Goal: Task Accomplishment & Management: Manage account settings

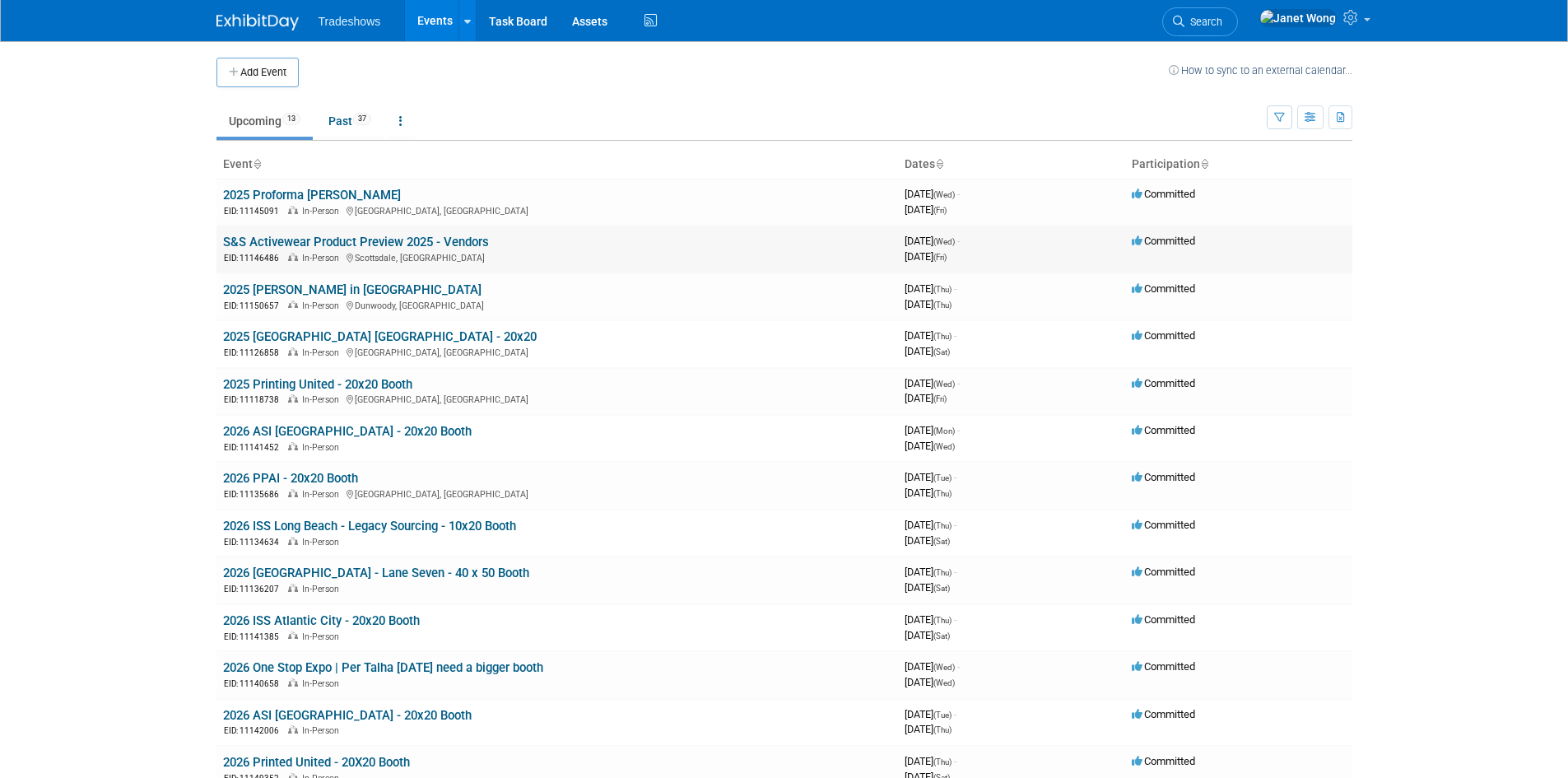
click at [391, 247] on link "S&S Activewear Product Preview 2025 - Vendors" at bounding box center [356, 242] width 266 height 15
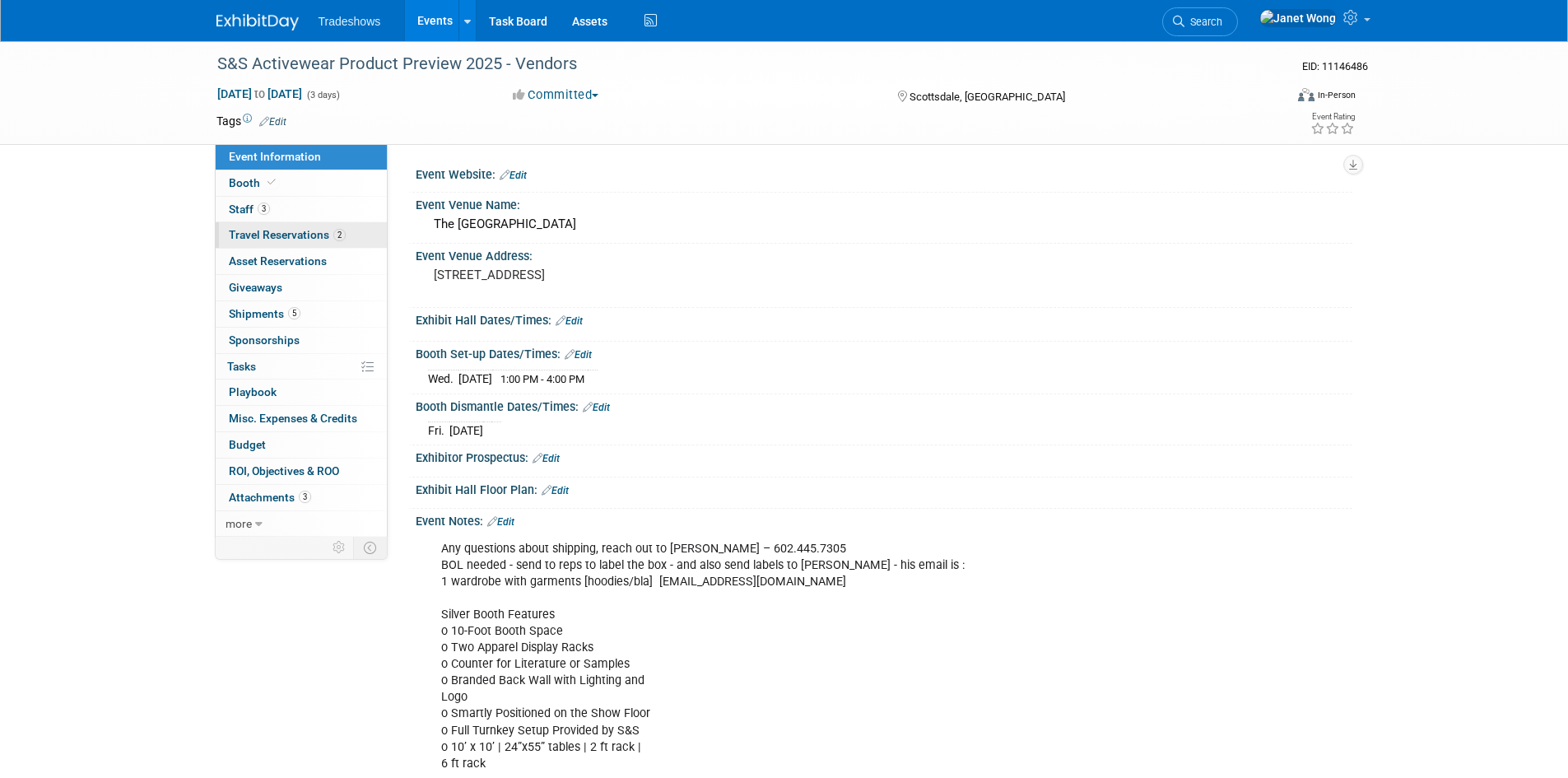
click at [296, 238] on span "Travel Reservations 2" at bounding box center [287, 234] width 117 height 13
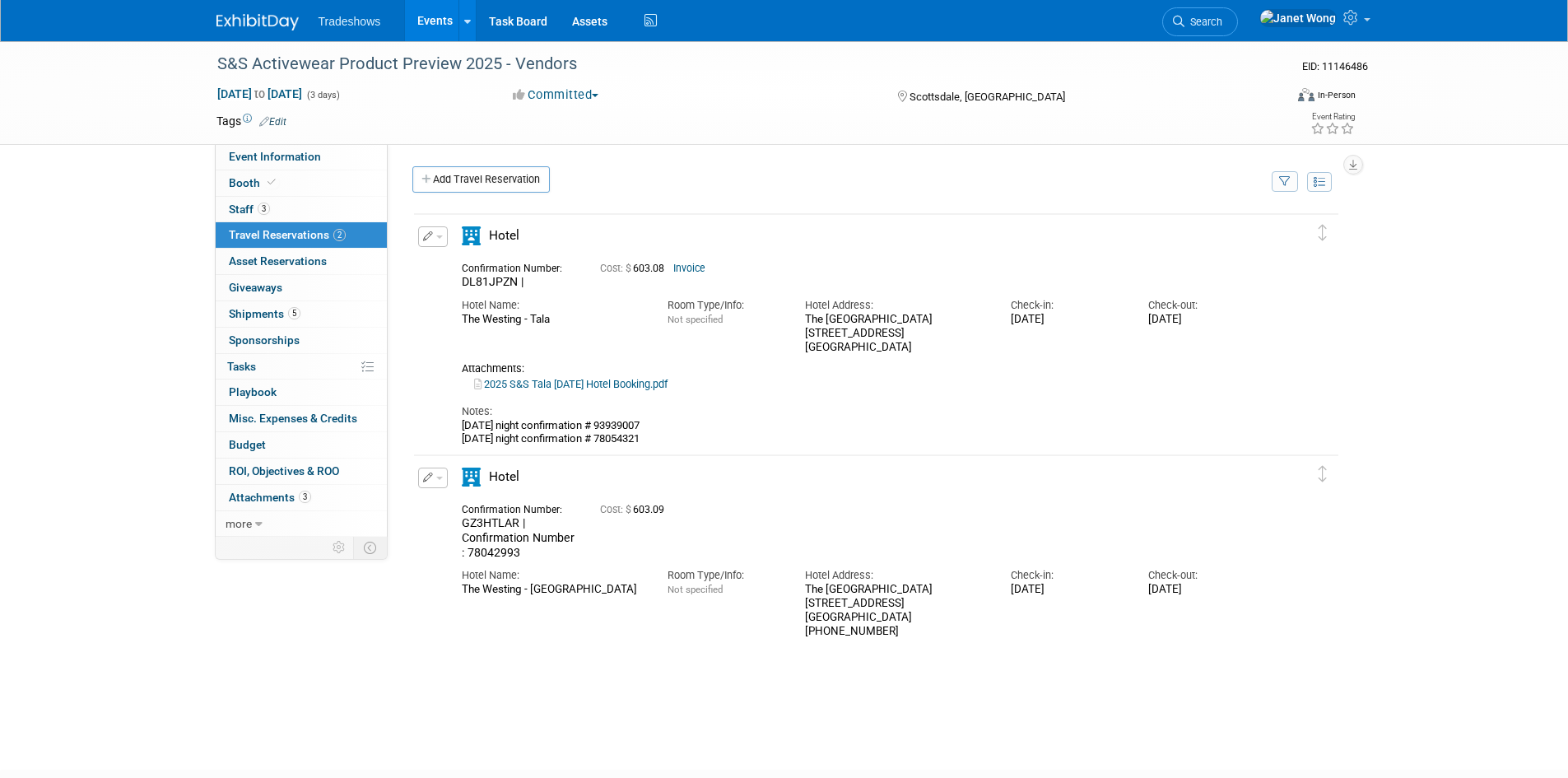
click at [640, 386] on link "2025 S&S Tala Wednesday Hotel Booking.pdf" at bounding box center [570, 384] width 193 height 13
click at [434, 247] on button "button" at bounding box center [432, 236] width 29 height 21
click at [453, 276] on button "Edit Reservation" at bounding box center [488, 265] width 139 height 24
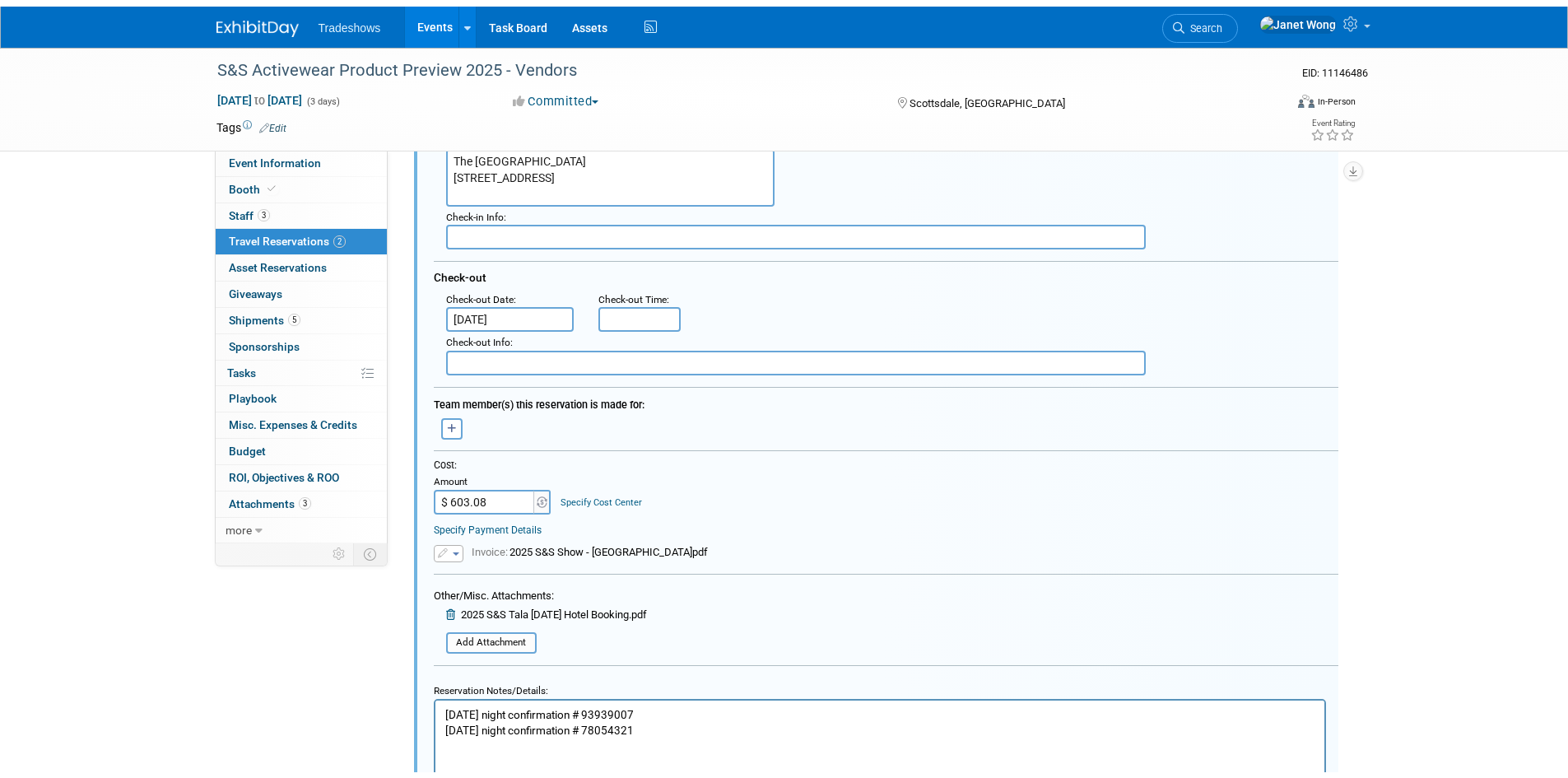
scroll to position [523, 0]
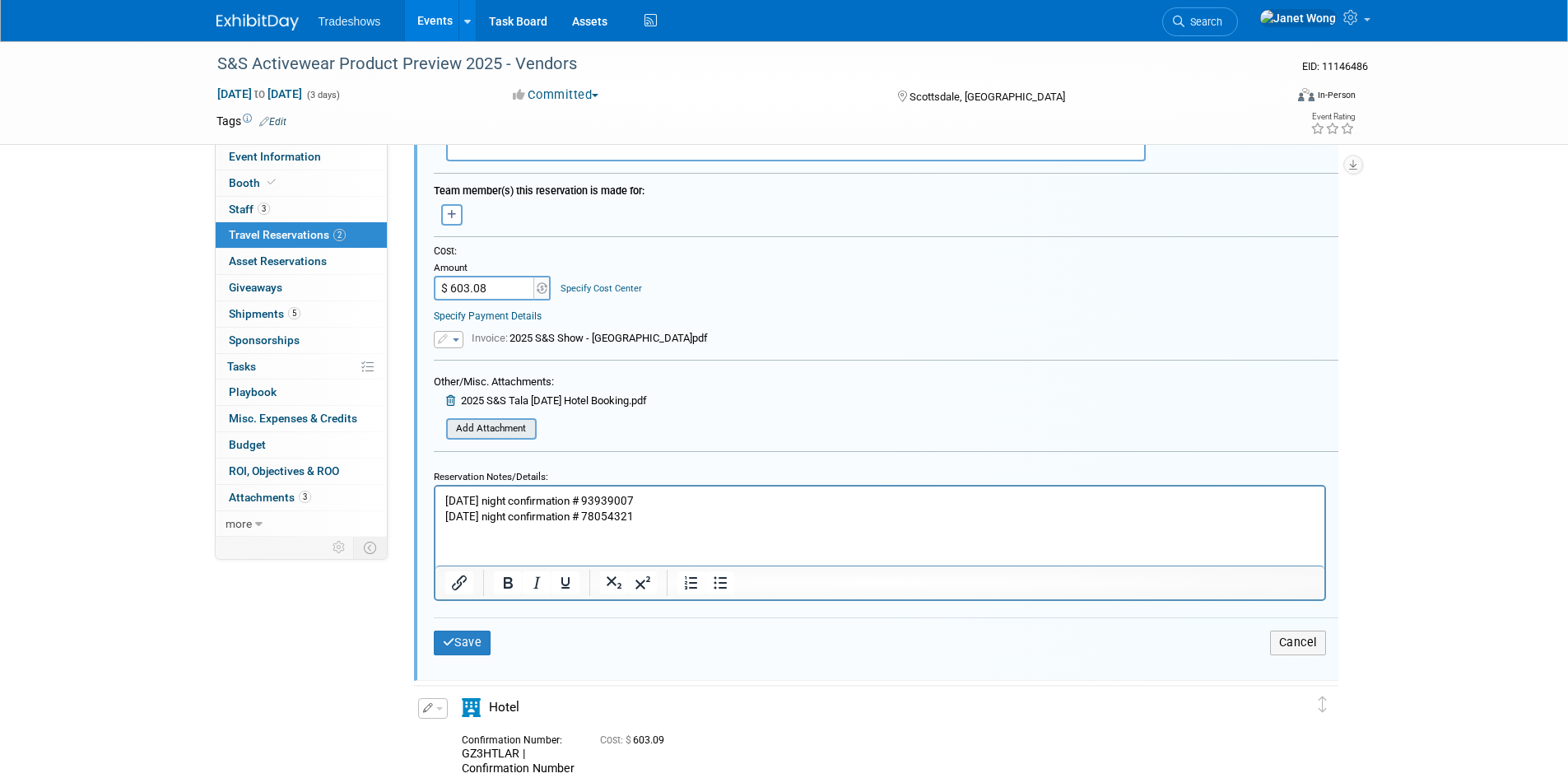
click at [516, 430] on input "file" at bounding box center [437, 429] width 196 height 18
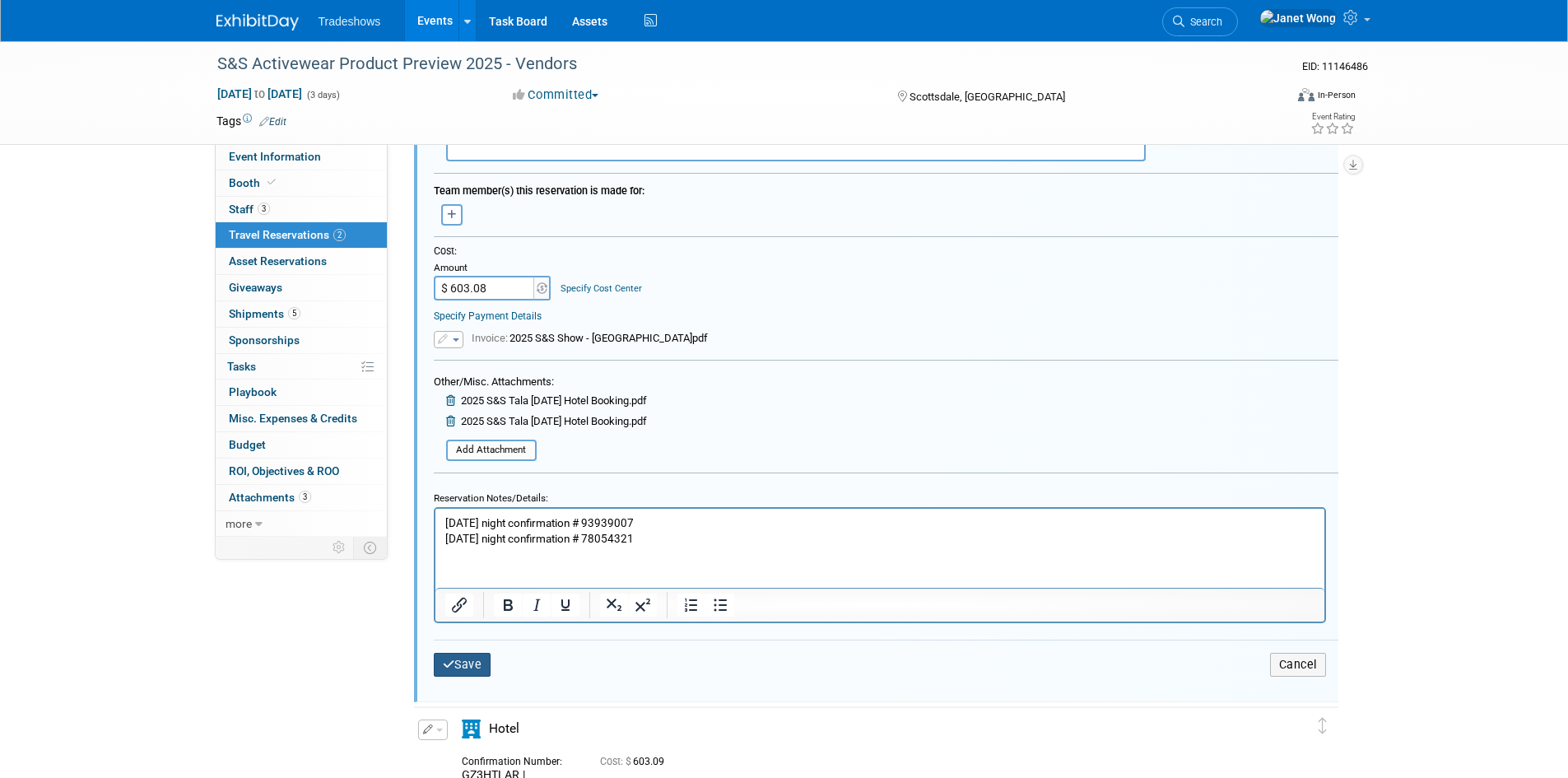
click at [464, 656] on button "Save" at bounding box center [462, 665] width 58 height 24
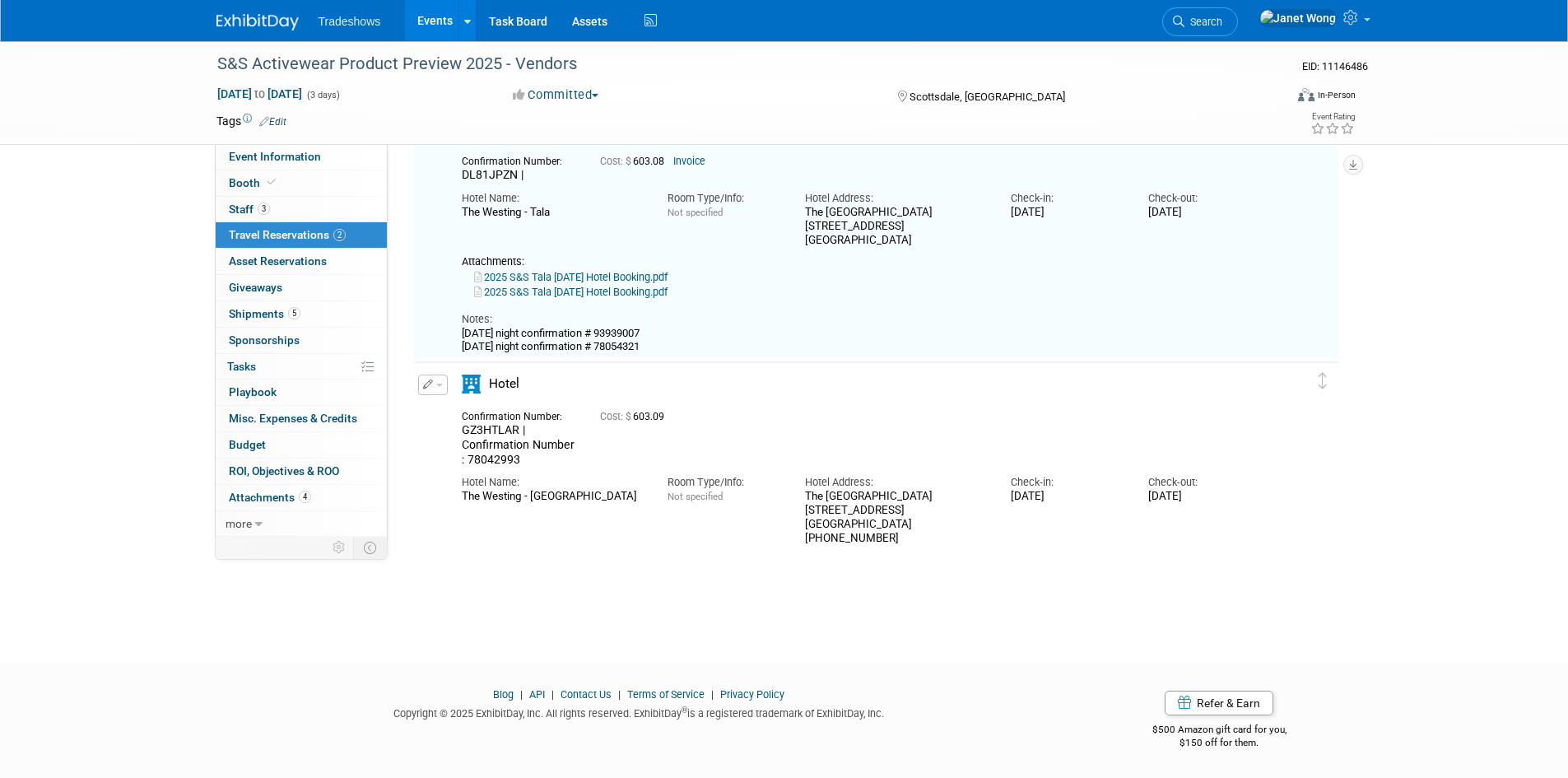
scroll to position [28, 0]
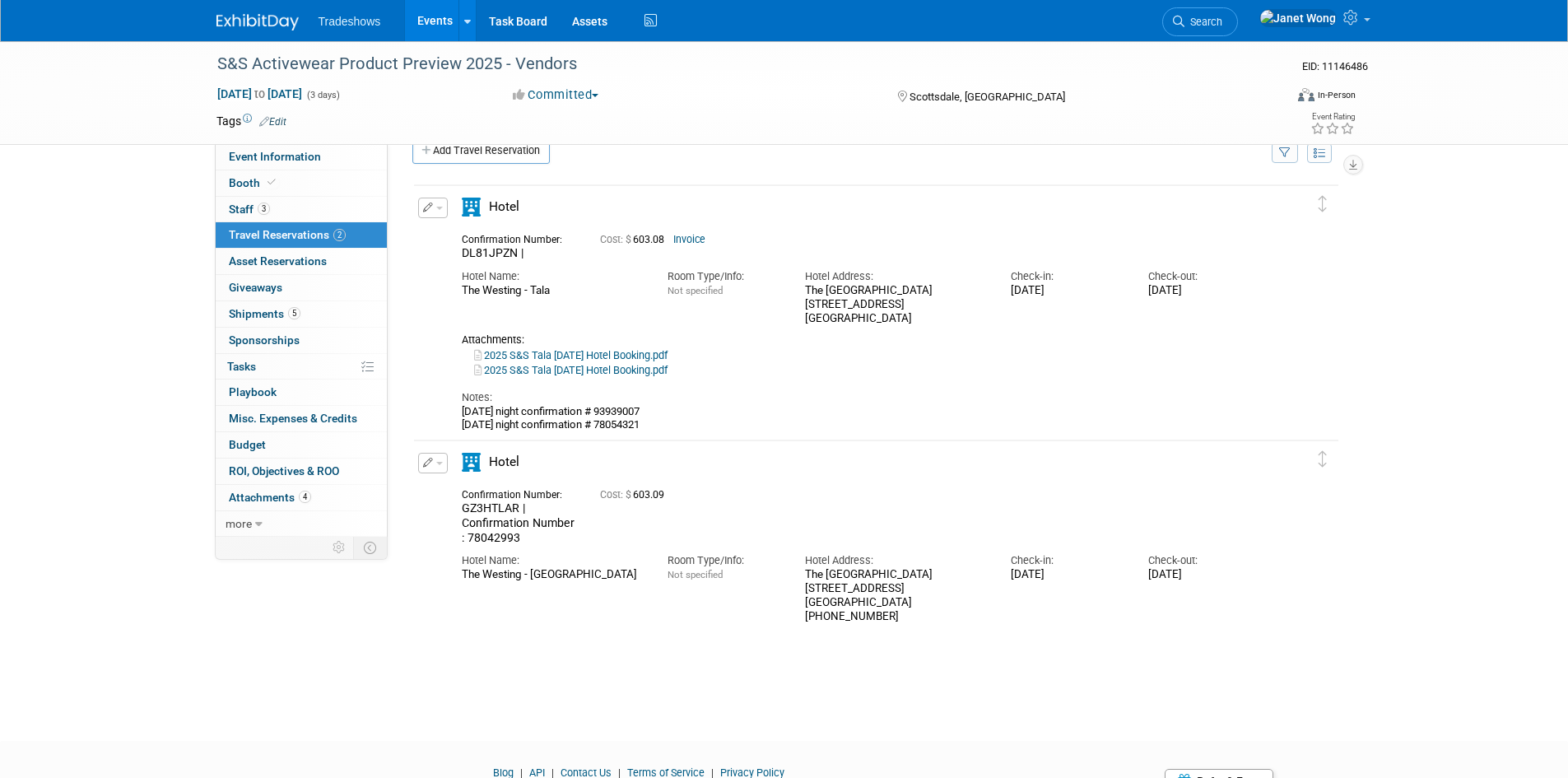
click at [419, 24] on link "Events" at bounding box center [435, 20] width 60 height 41
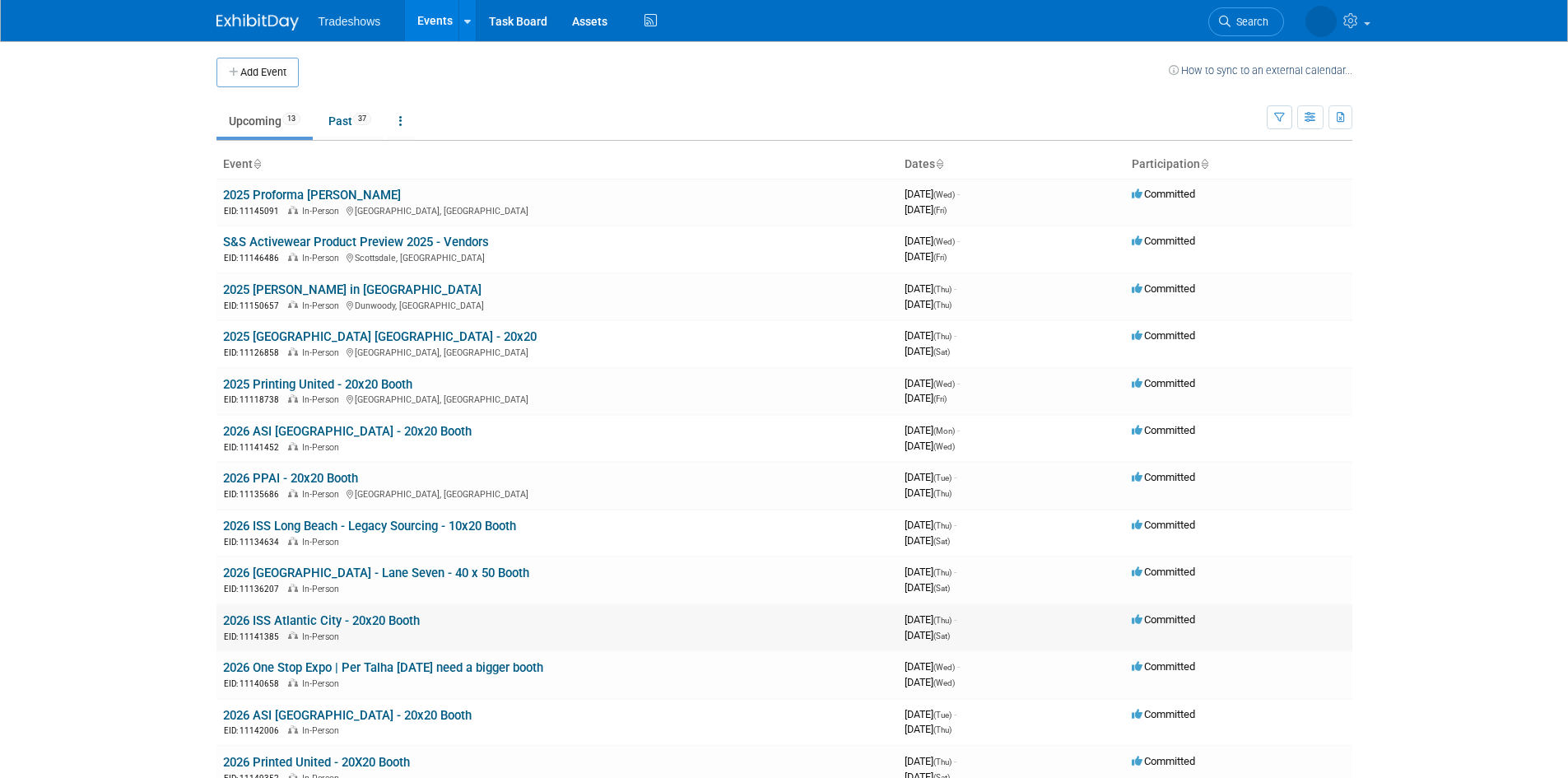
click at [398, 627] on link "2026 ISS Atlantic City - 20x20 Booth" at bounding box center [321, 621] width 197 height 15
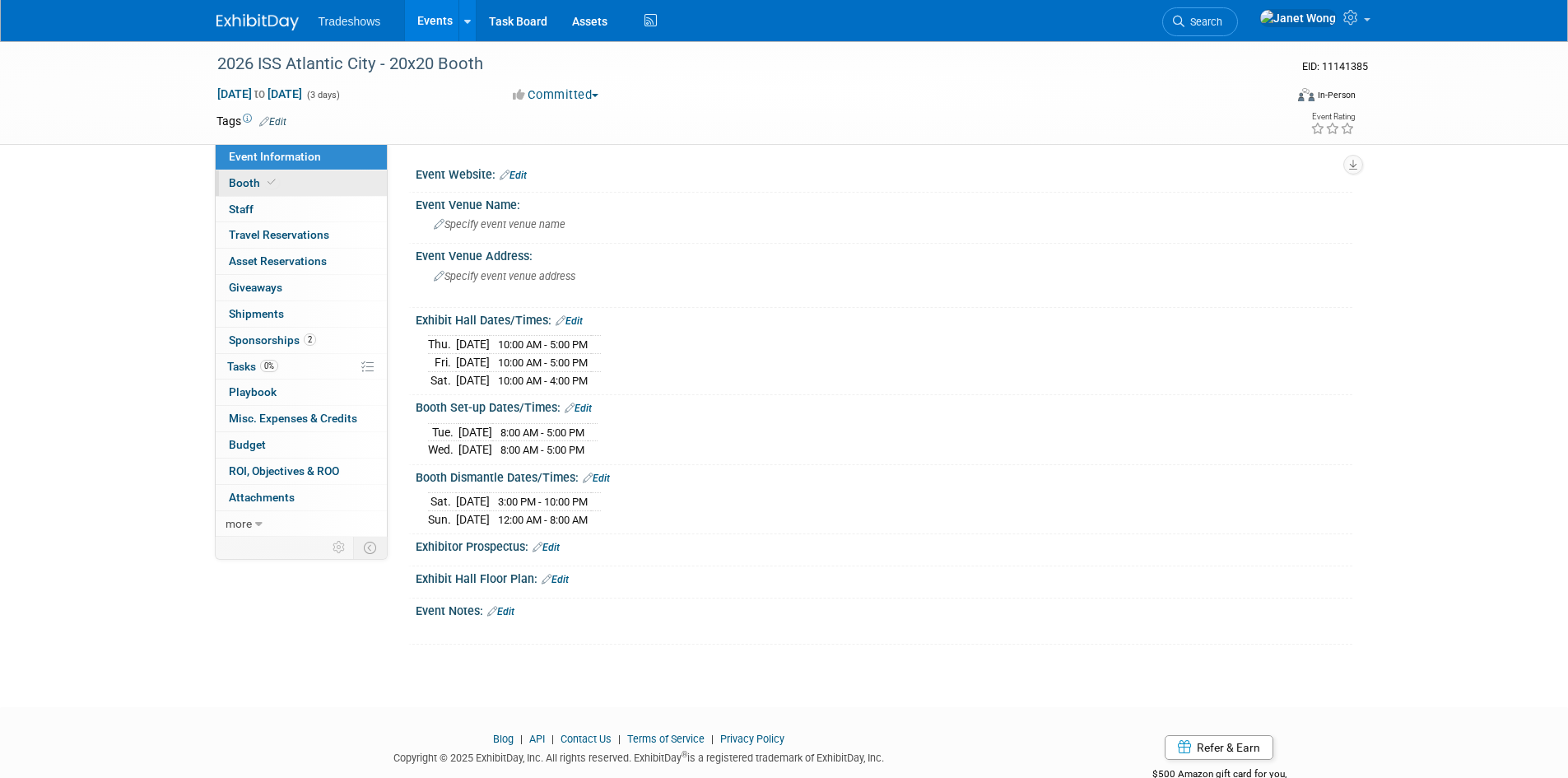
click at [291, 173] on link "Booth" at bounding box center [301, 183] width 172 height 25
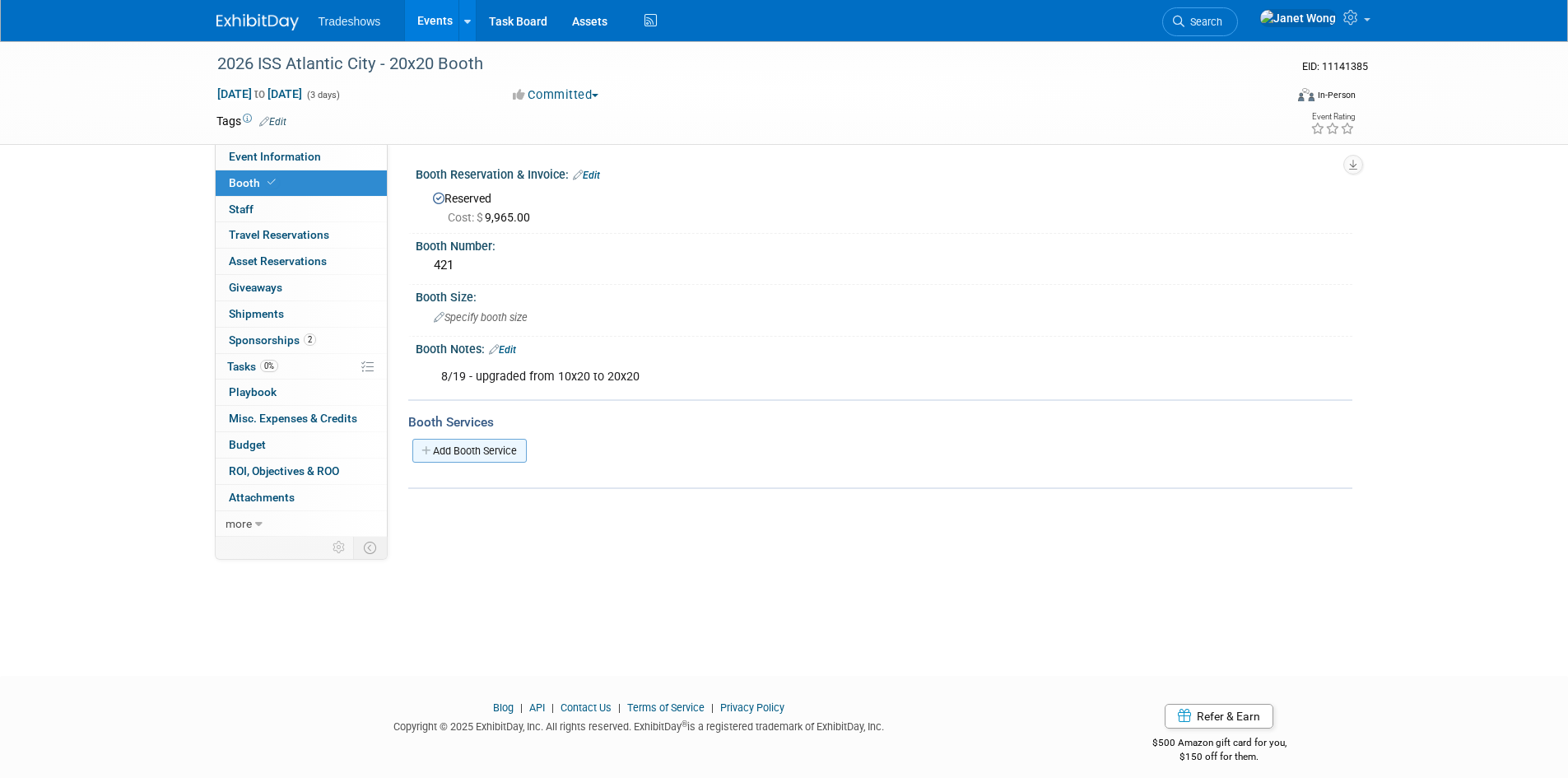
click at [499, 443] on link "Add Booth Service" at bounding box center [470, 451] width 115 height 24
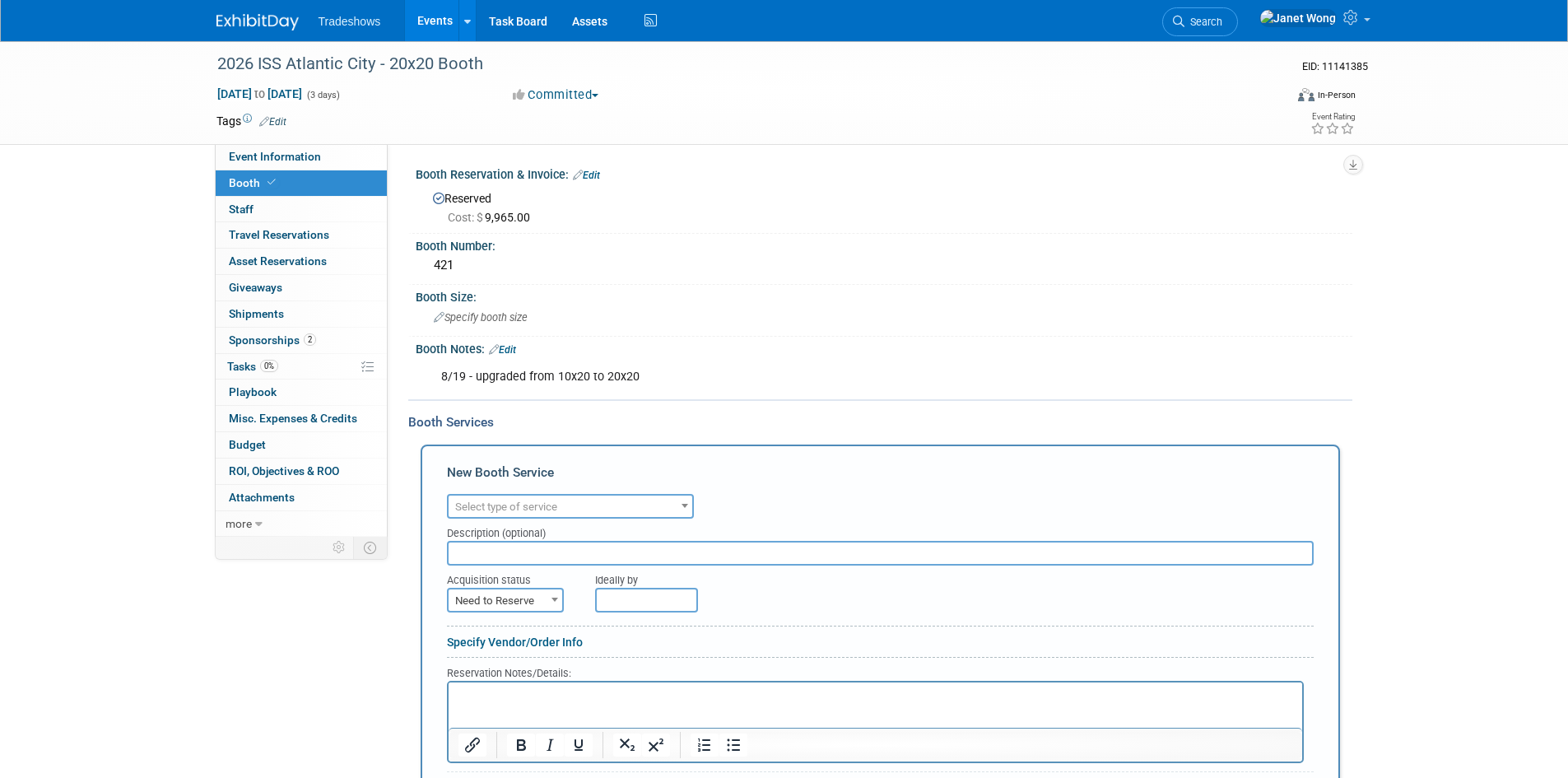
click at [537, 496] on span "Select type of service" at bounding box center [570, 508] width 244 height 23
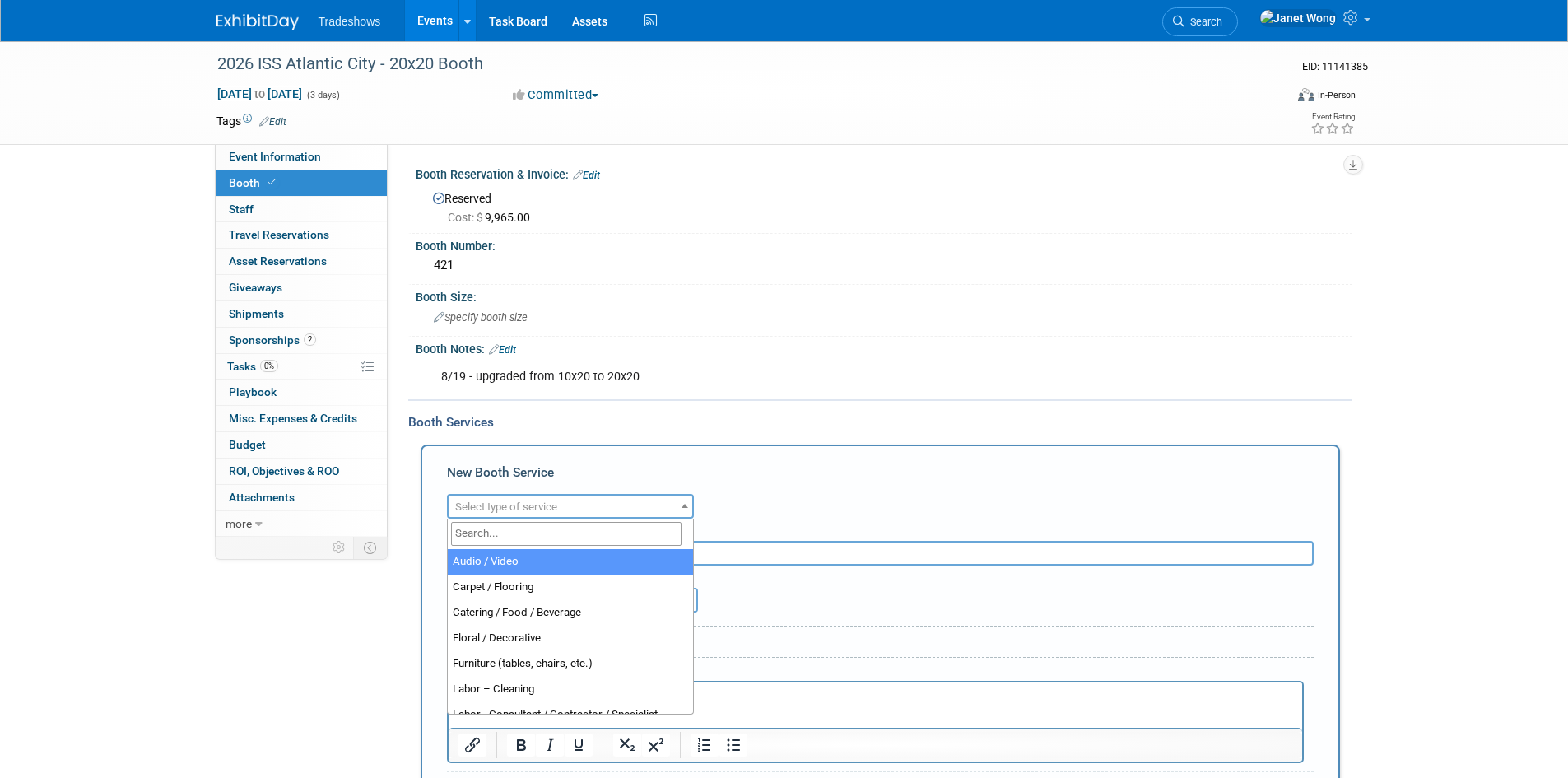
click at [528, 526] on input "search" at bounding box center [566, 533] width 230 height 24
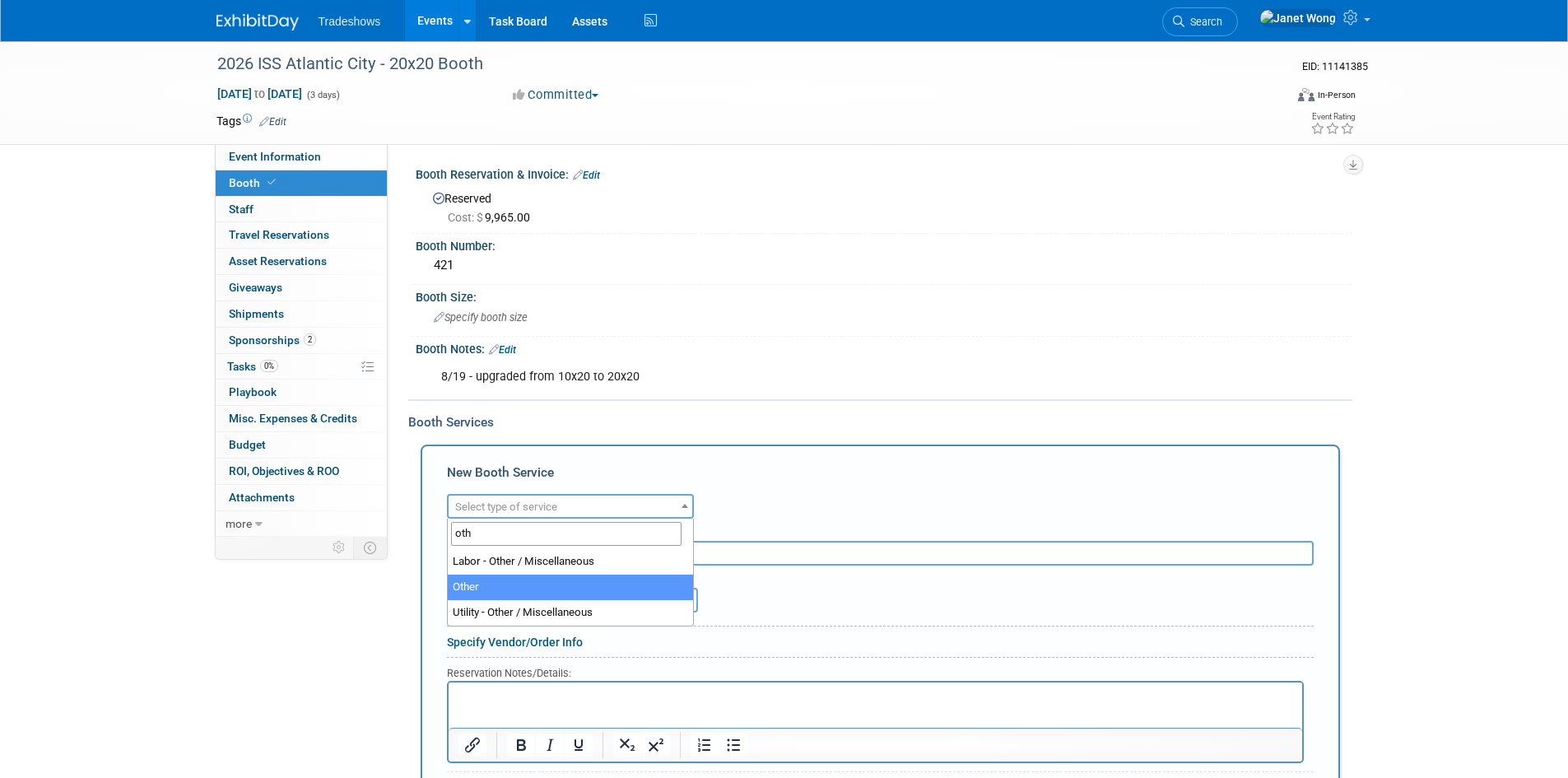
type input "oth"
select select "1"
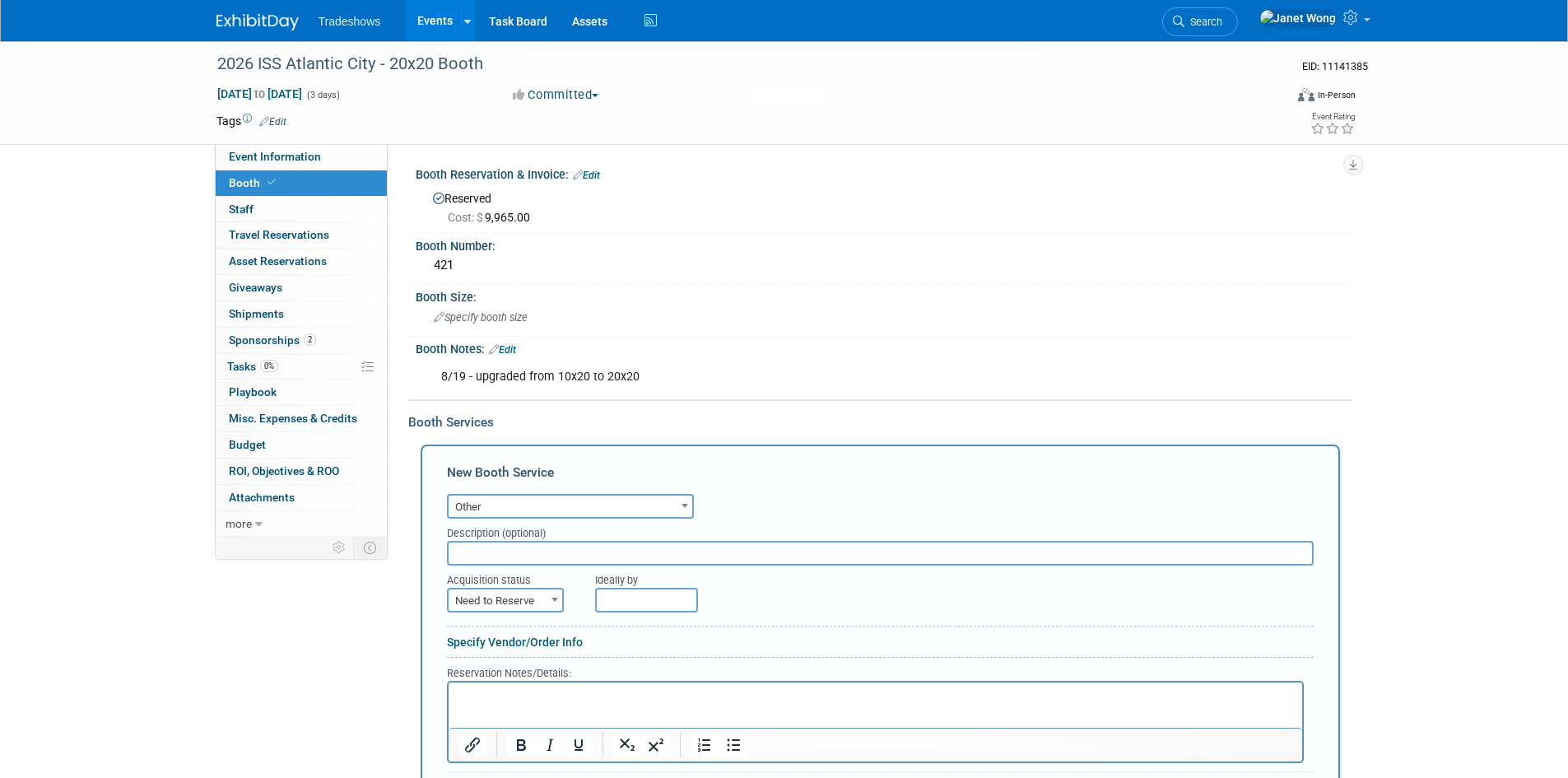
click at [516, 549] on input "text" at bounding box center [880, 553] width 866 height 24
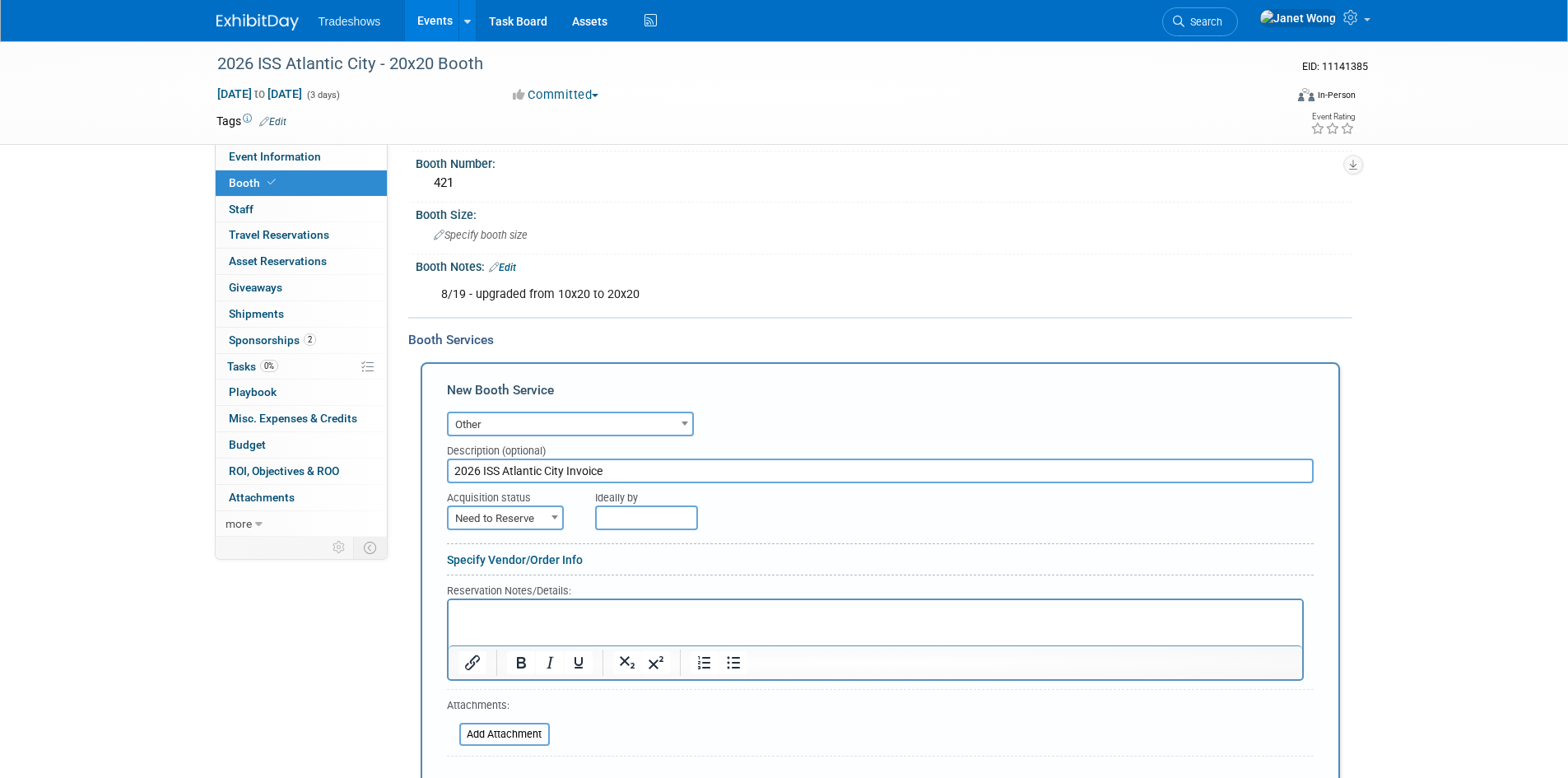
type input "2026 ISS Atlantic City Invoice"
click at [524, 518] on span "Need to Reserve" at bounding box center [506, 519] width 114 height 23
select select "2"
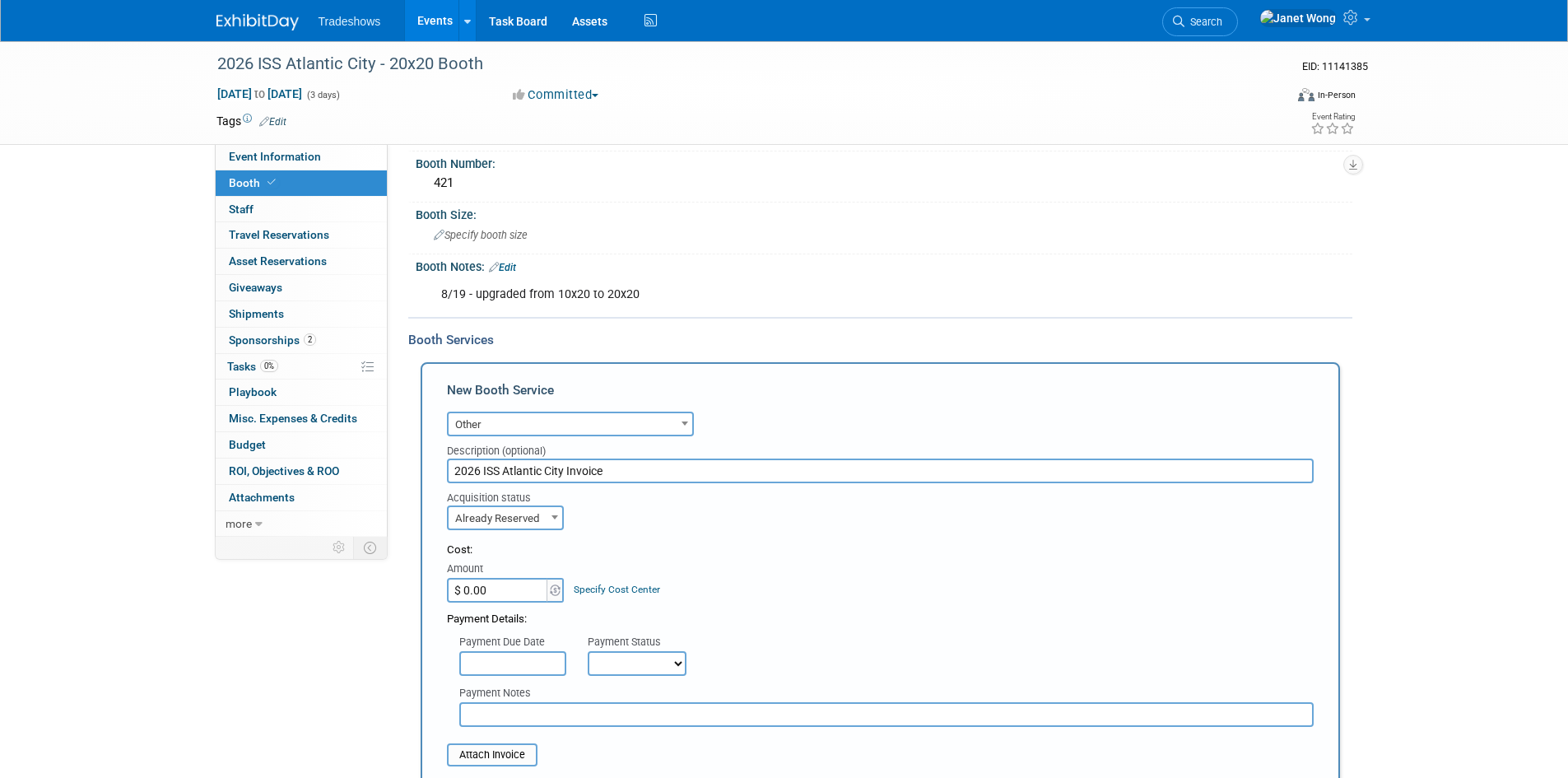
click at [492, 590] on input "$ 0.00" at bounding box center [498, 590] width 103 height 24
type input "$ 18,465.00"
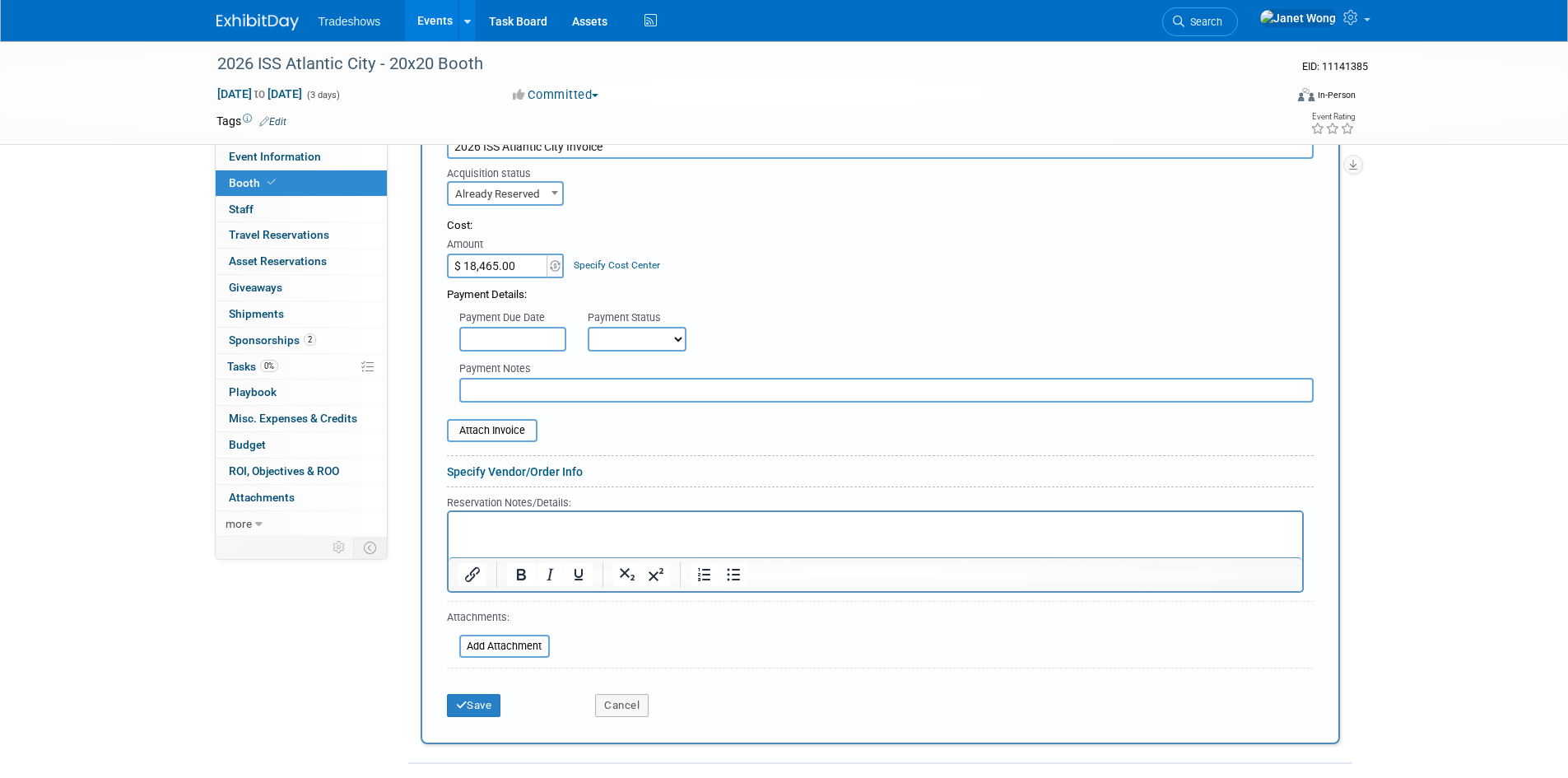
scroll to position [412, 0]
click at [509, 426] on input "file" at bounding box center [438, 426] width 196 height 20
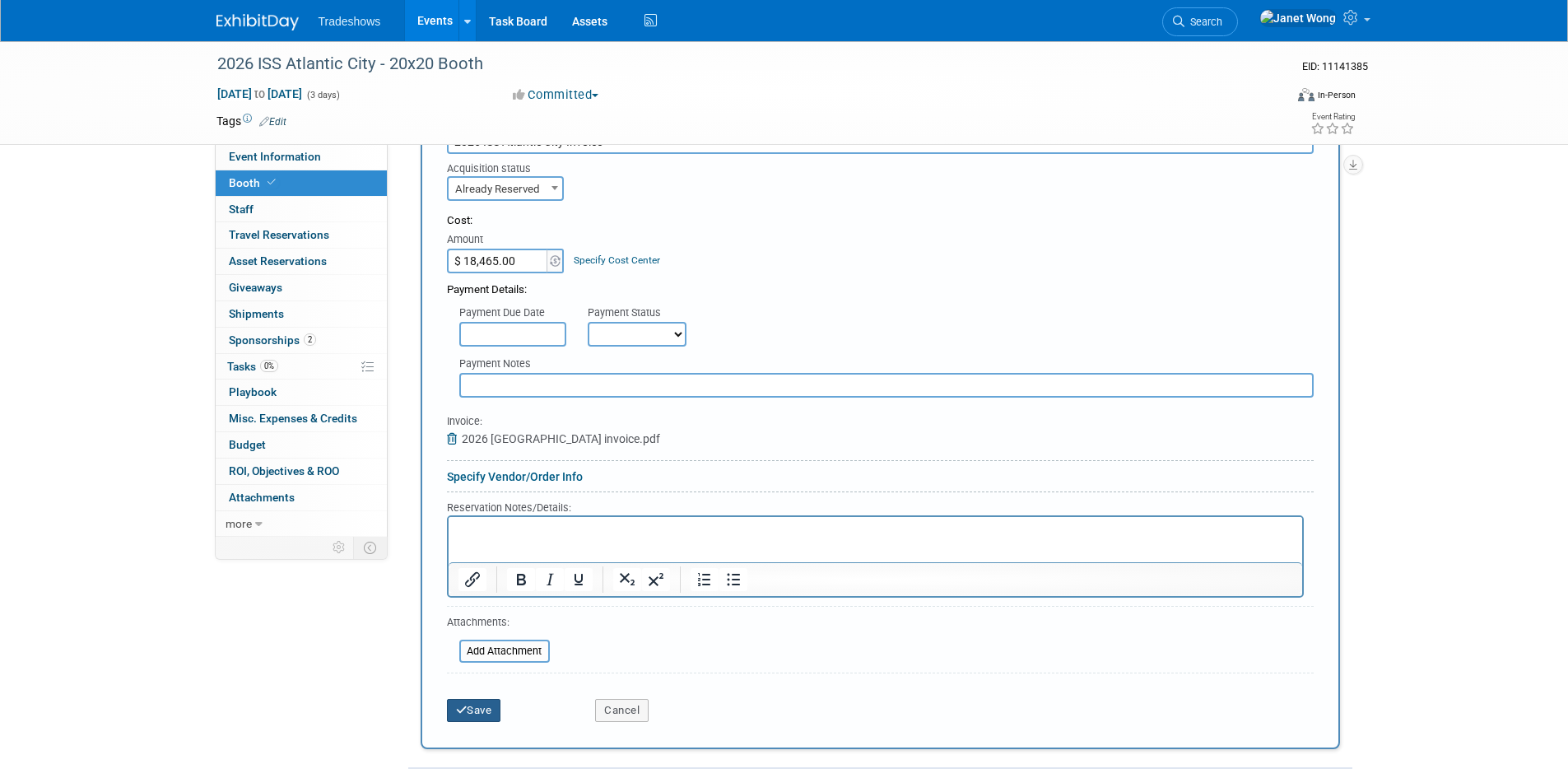
click at [491, 719] on button "Save" at bounding box center [474, 711] width 54 height 23
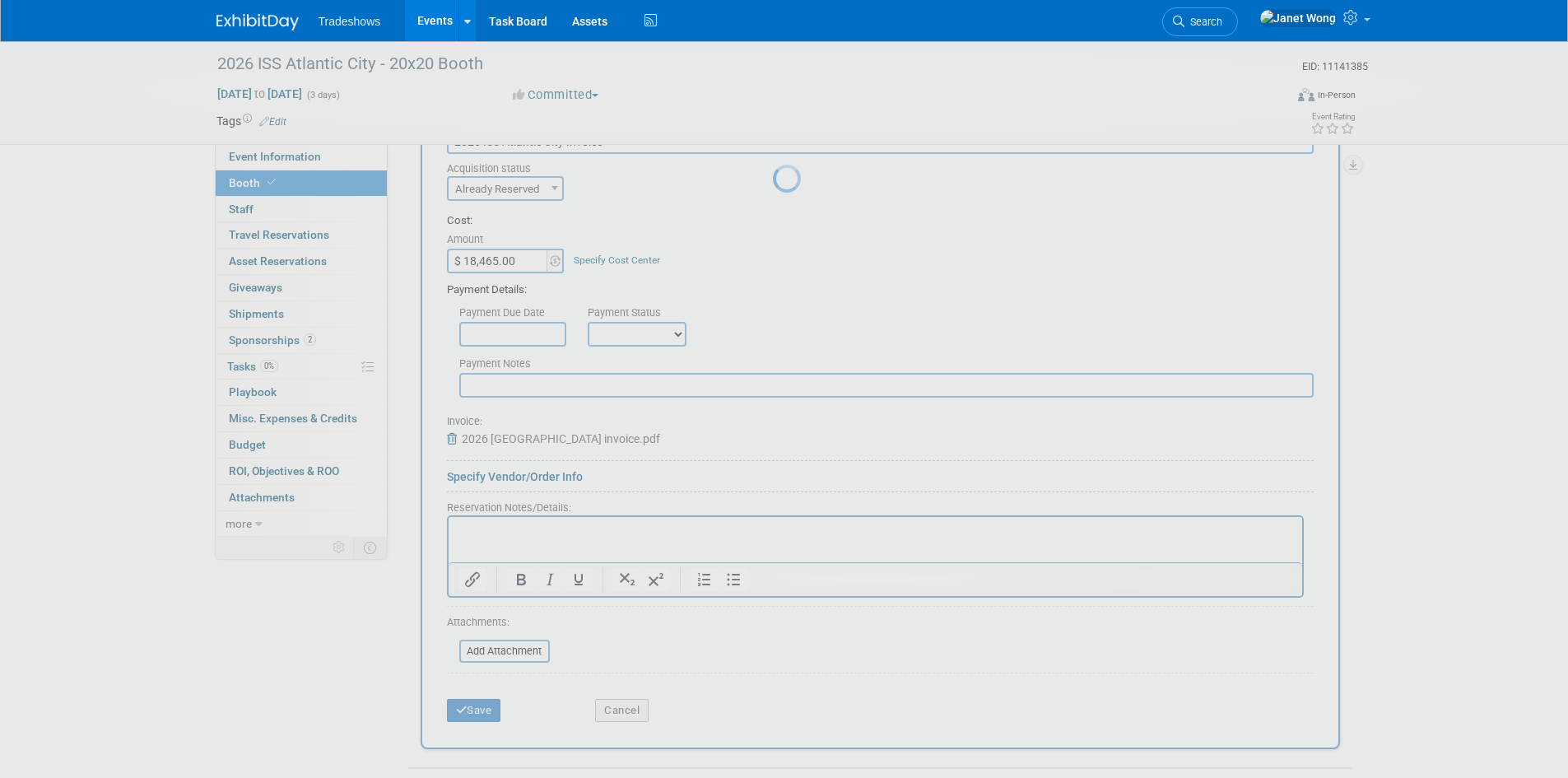
scroll to position [13, 0]
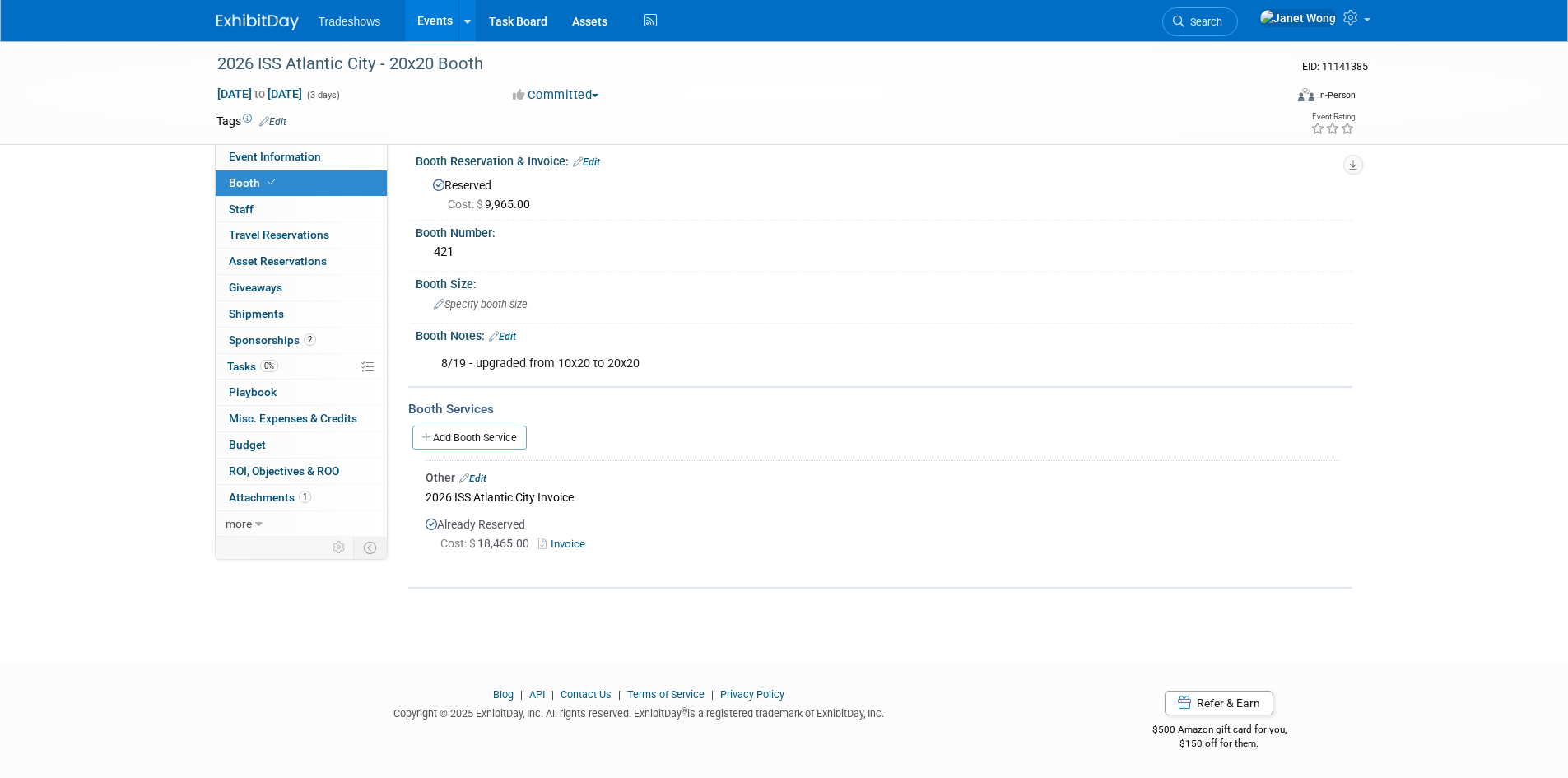
click at [563, 544] on link "Invoice" at bounding box center [565, 544] width 54 height 13
click at [476, 473] on link "Edit" at bounding box center [473, 478] width 27 height 12
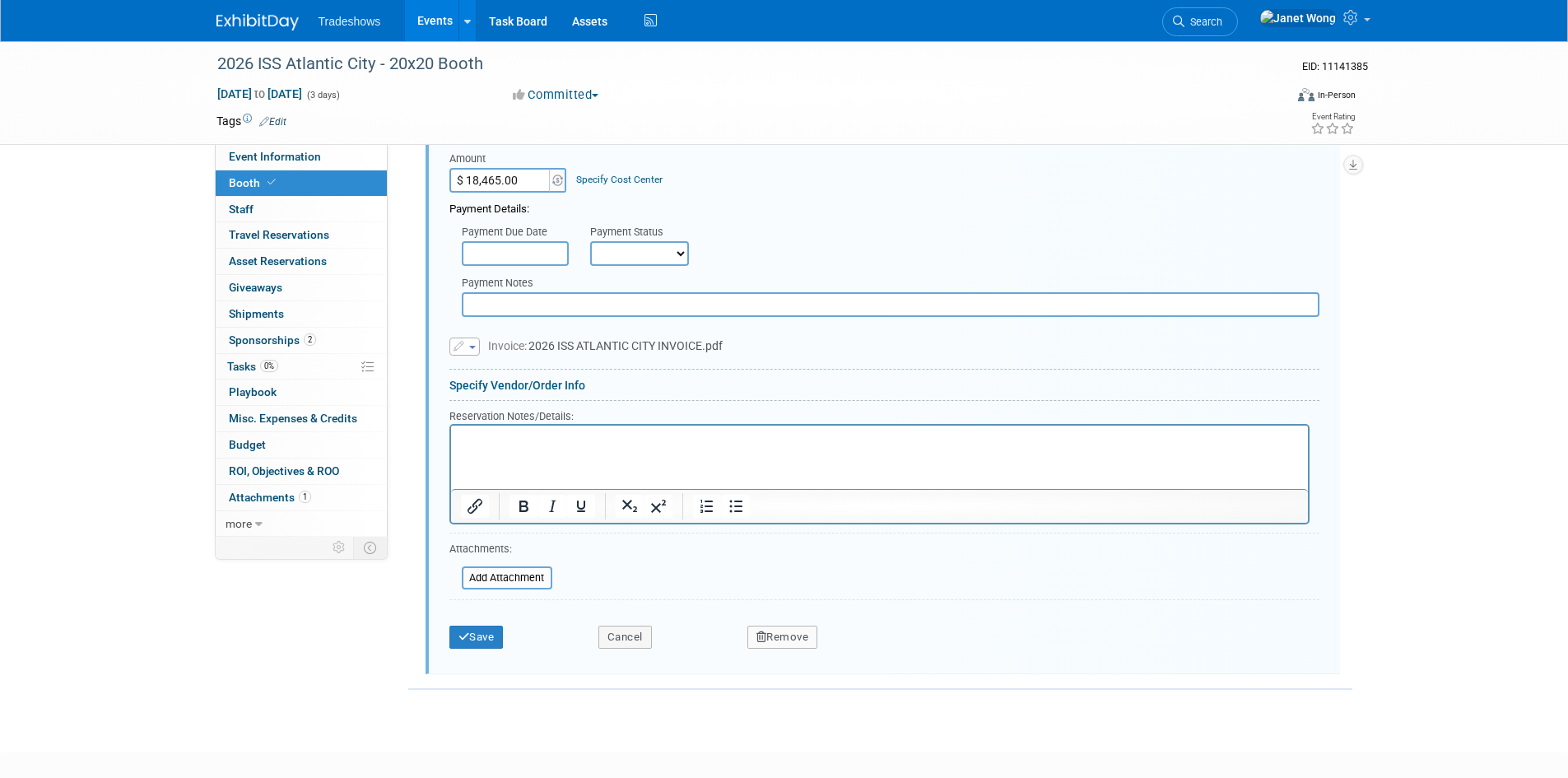
scroll to position [337, 0]
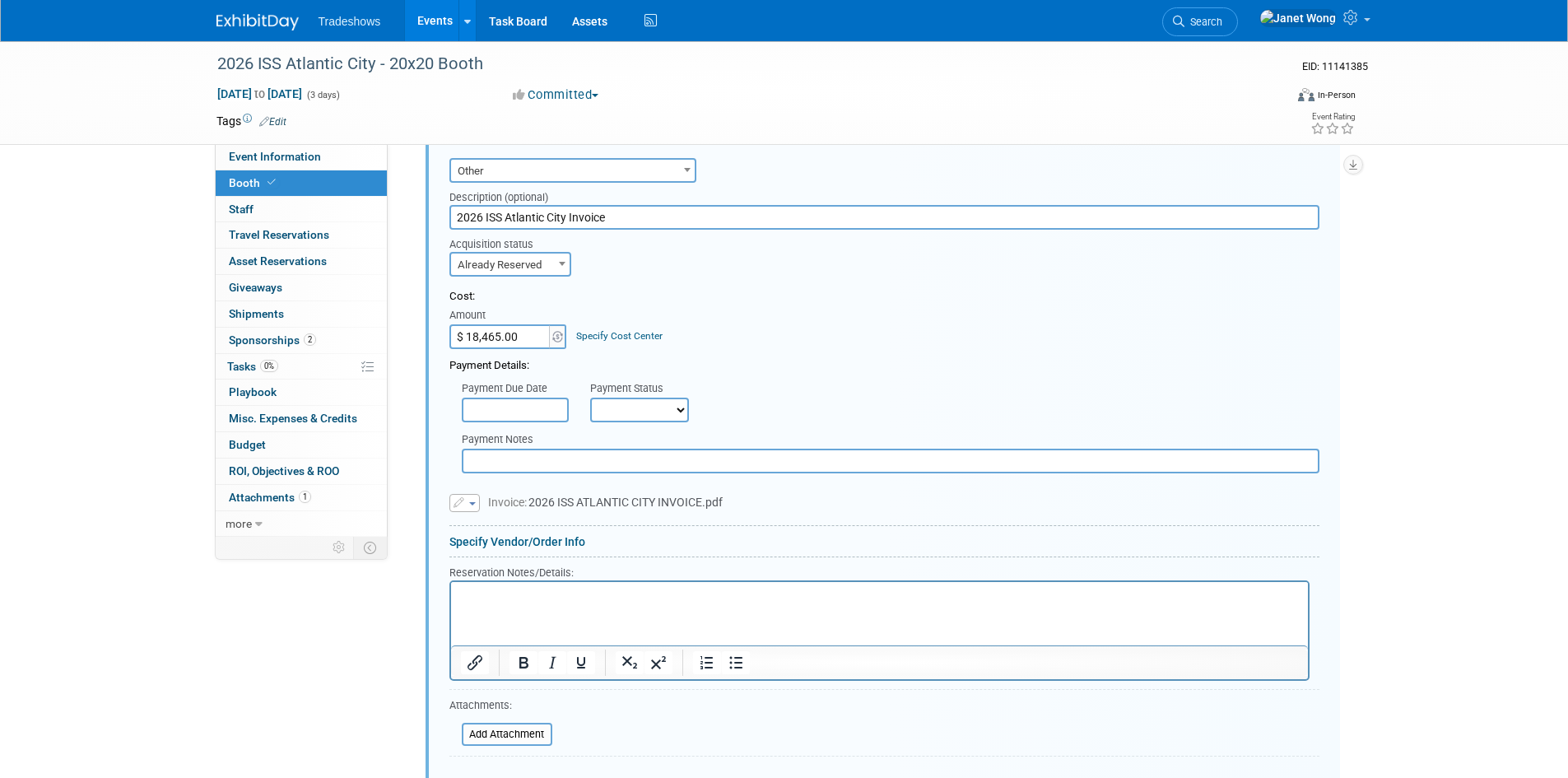
click at [473, 504] on span "button" at bounding box center [472, 504] width 7 height 3
click at [498, 554] on link "Remove attachment" at bounding box center [532, 551] width 165 height 23
click at [529, 737] on input "file" at bounding box center [453, 735] width 196 height 20
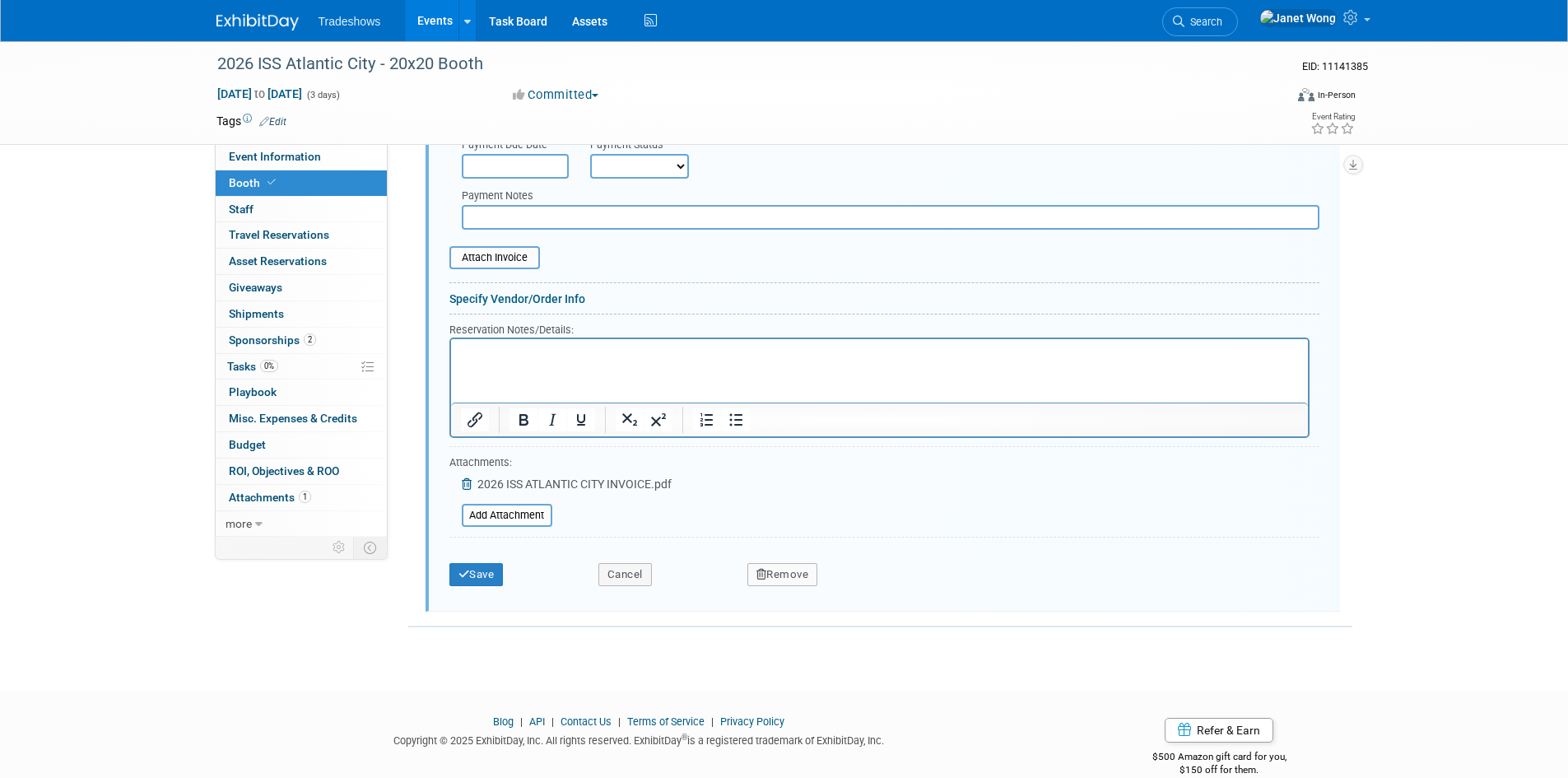
scroll to position [609, 0]
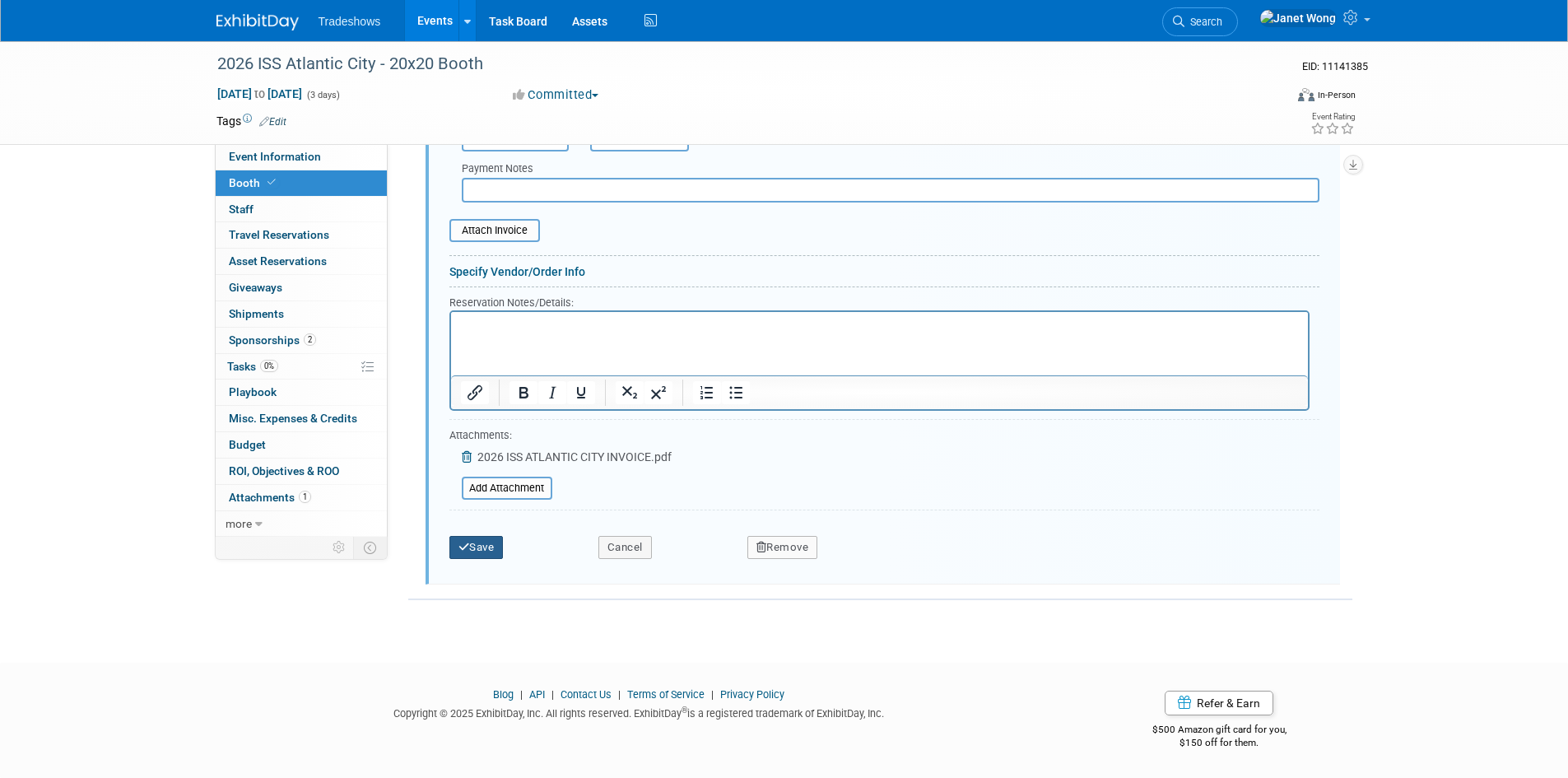
click at [481, 536] on button "Save" at bounding box center [476, 548] width 54 height 23
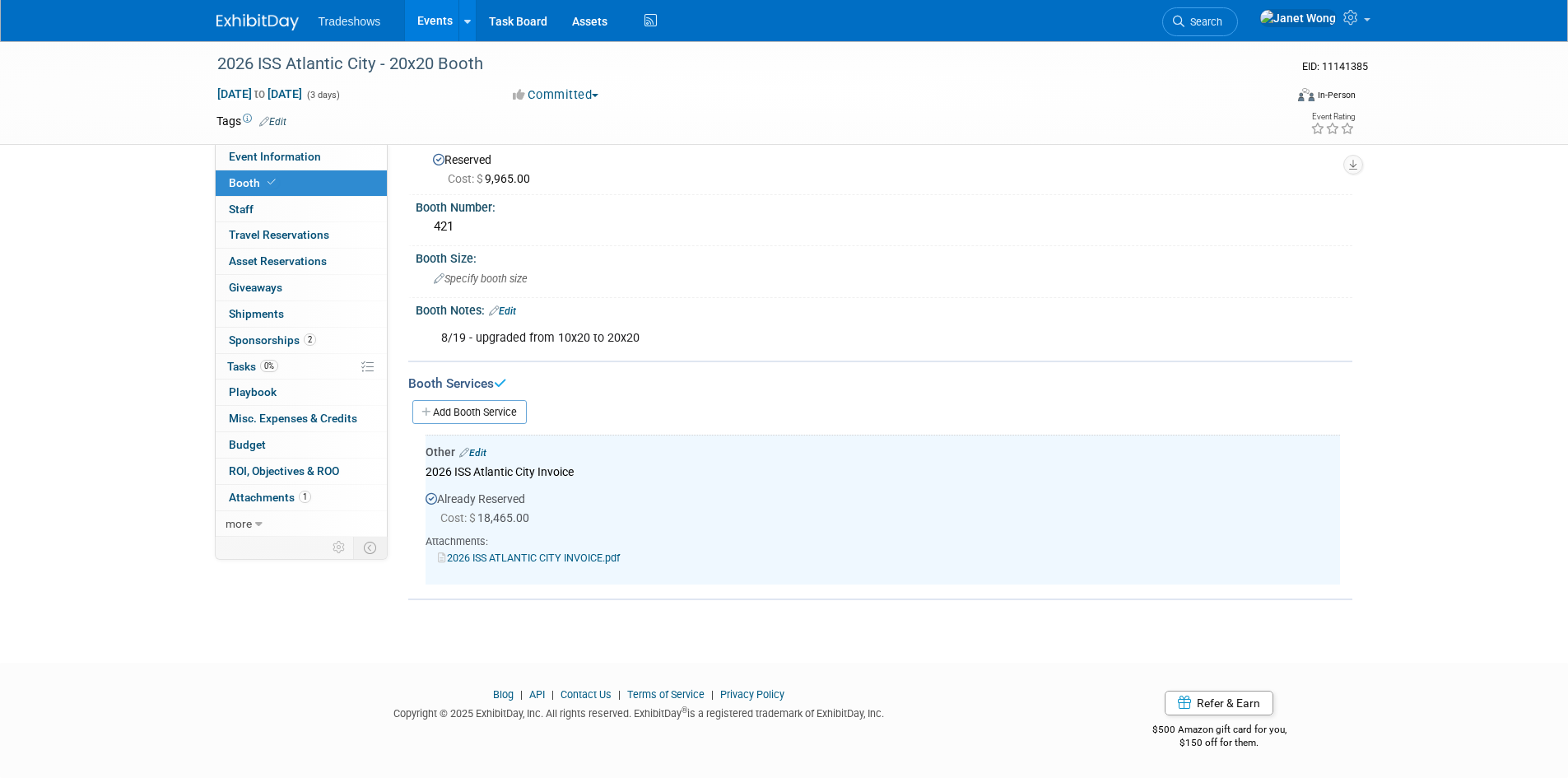
scroll to position [0, 0]
